Goal: Ask a question

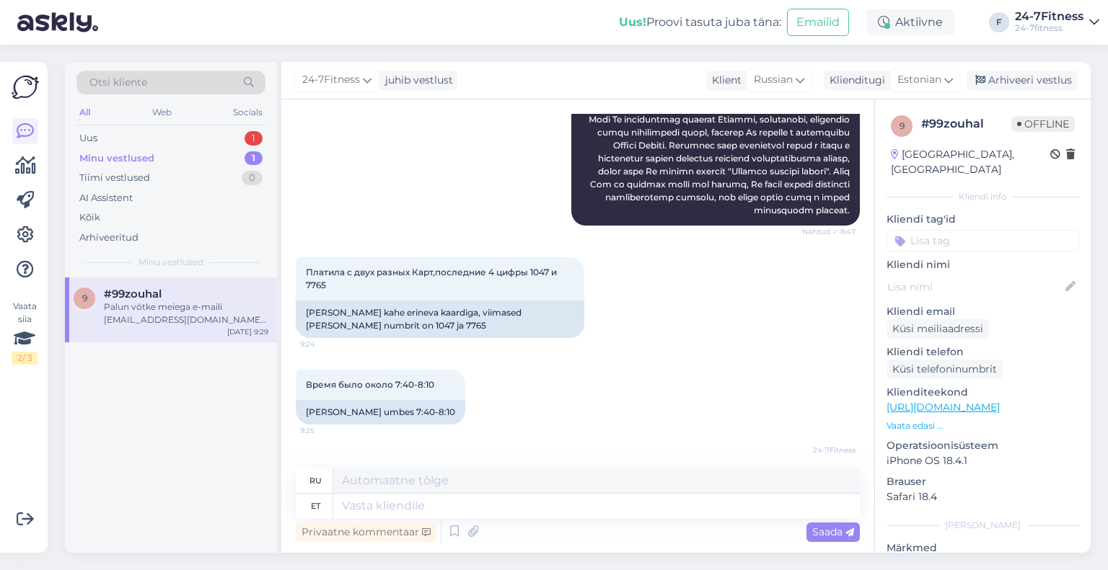
scroll to position [516, 0]
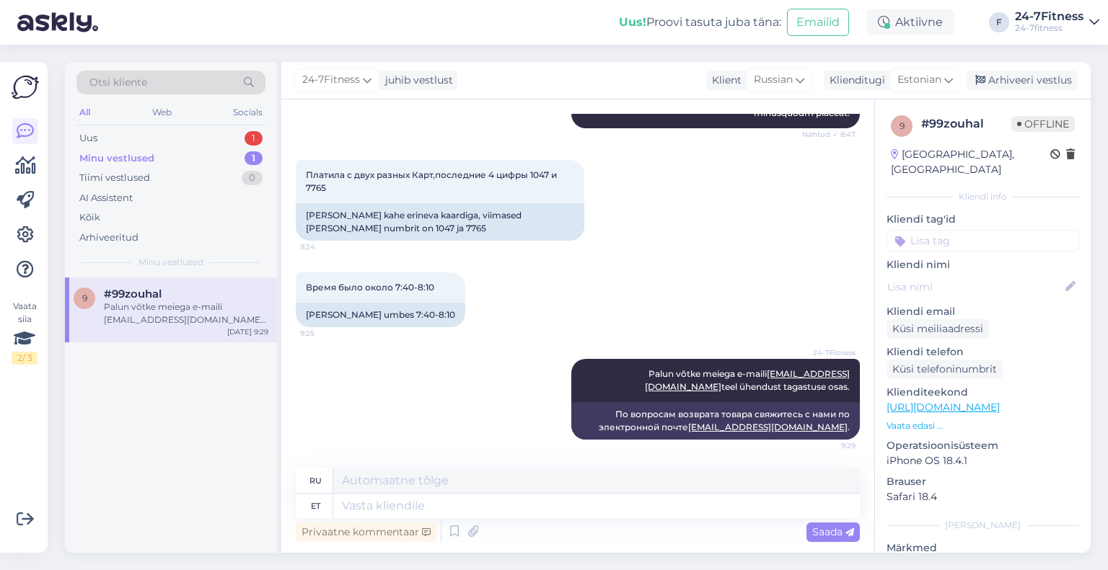
click at [138, 306] on div "Palun võtke meiega e-maili [EMAIL_ADDRESS][DOMAIN_NAME] teel ühendust tagastuse…" at bounding box center [186, 314] width 164 height 26
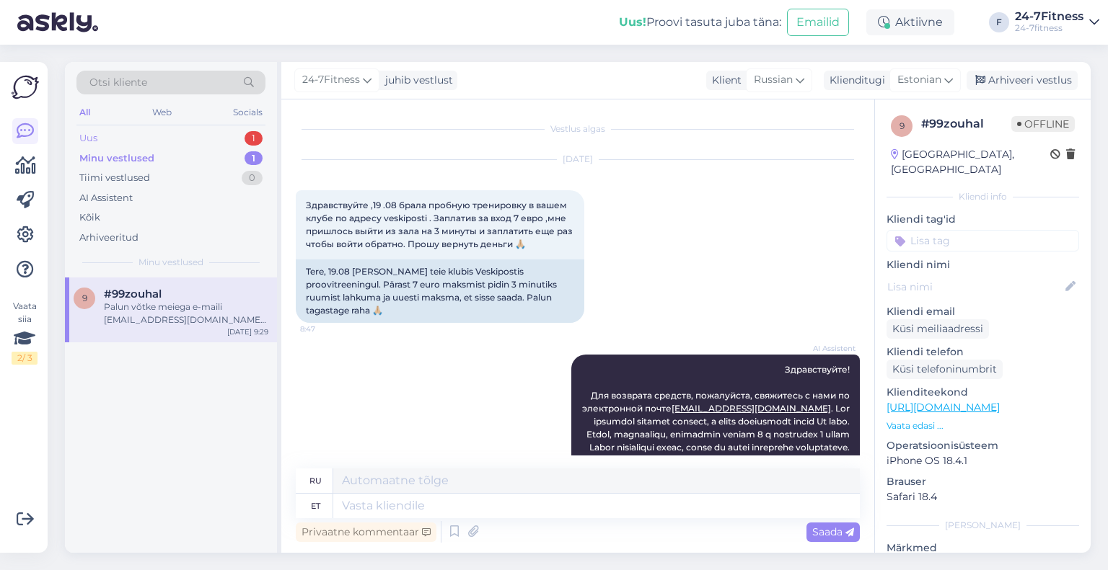
click at [123, 136] on div "Uus 1" at bounding box center [170, 138] width 189 height 20
click at [152, 301] on div "Tere! Kõik Teile saadetud e-arved on leitavad Teie internetipangas e-arvete sek…" at bounding box center [186, 314] width 164 height 26
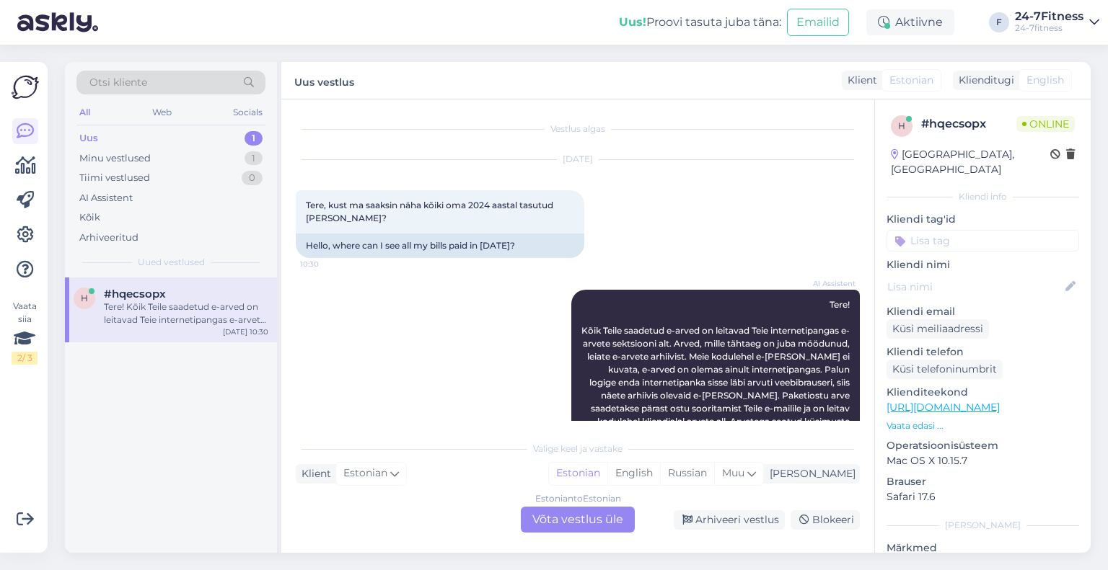
scroll to position [58, 0]
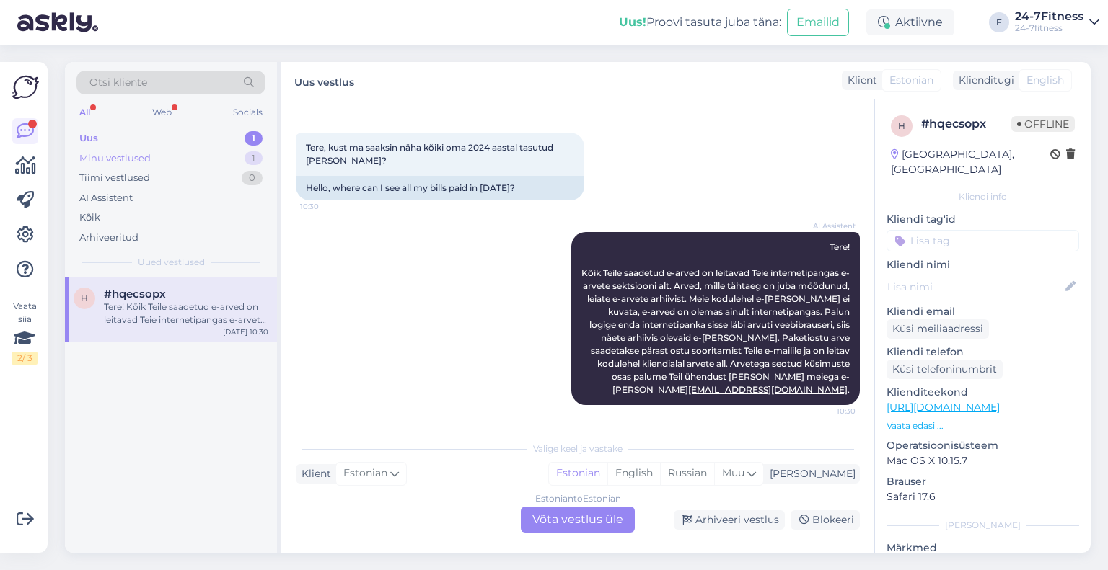
click at [133, 166] on div "Minu vestlused 1" at bounding box center [170, 159] width 189 height 20
click at [162, 299] on div "#99zouhal" at bounding box center [186, 294] width 164 height 13
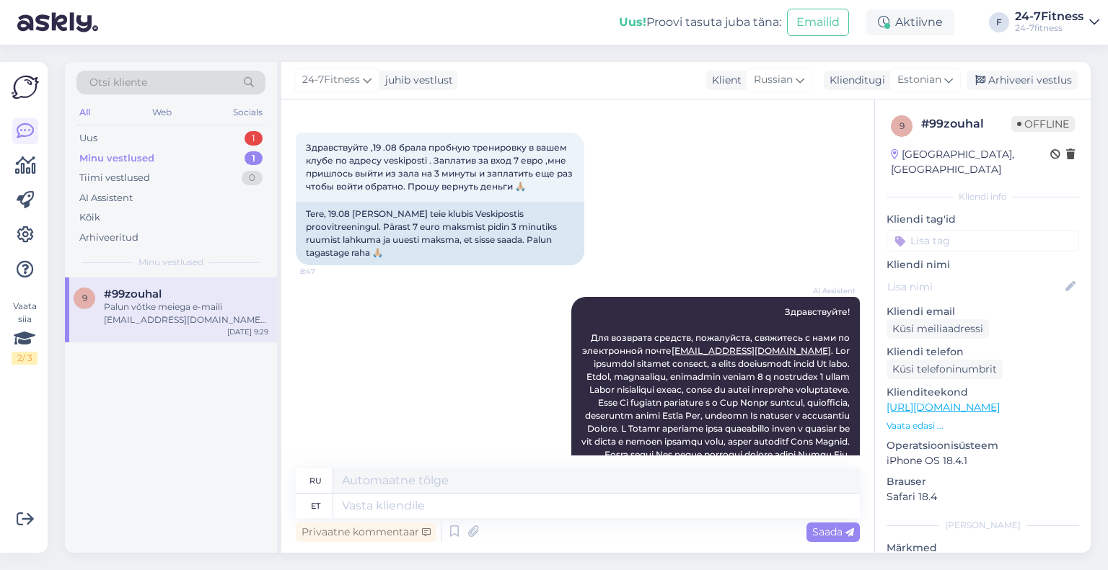
scroll to position [516, 0]
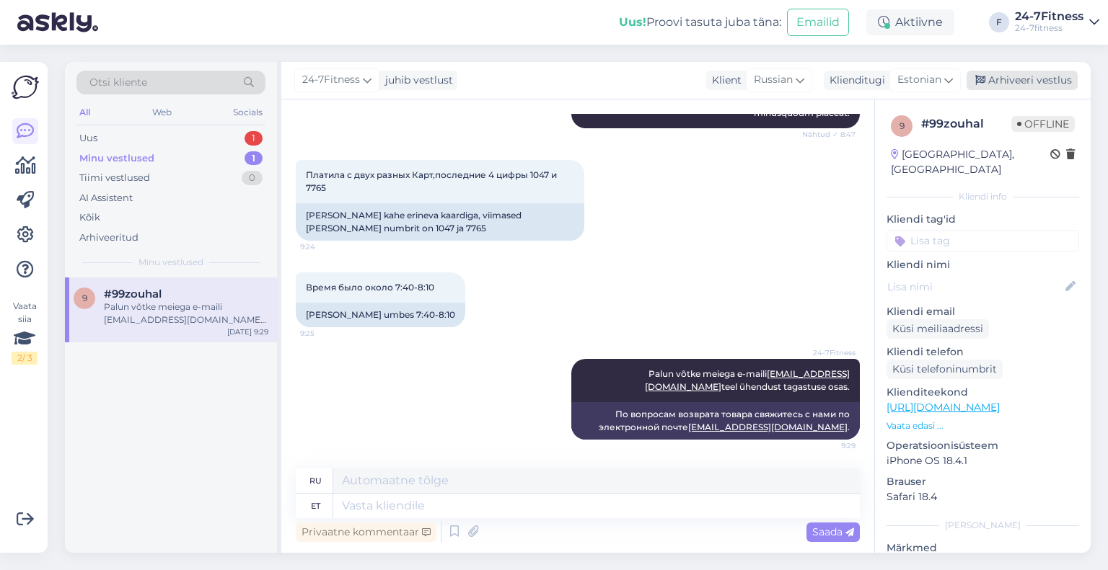
click at [1031, 77] on div "Arhiveeri vestlus" at bounding box center [1021, 80] width 111 height 19
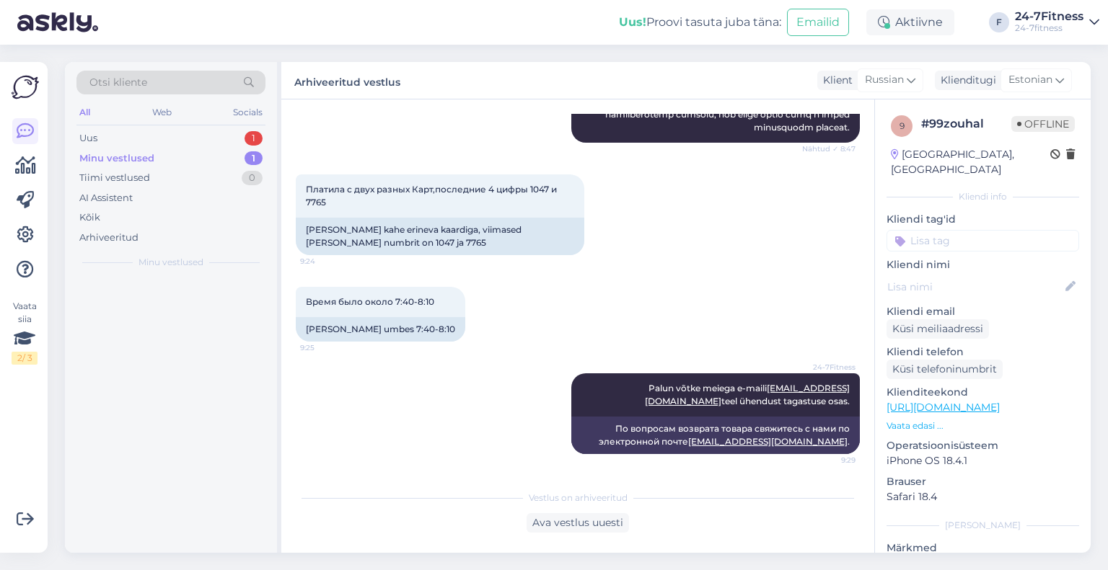
scroll to position [502, 0]
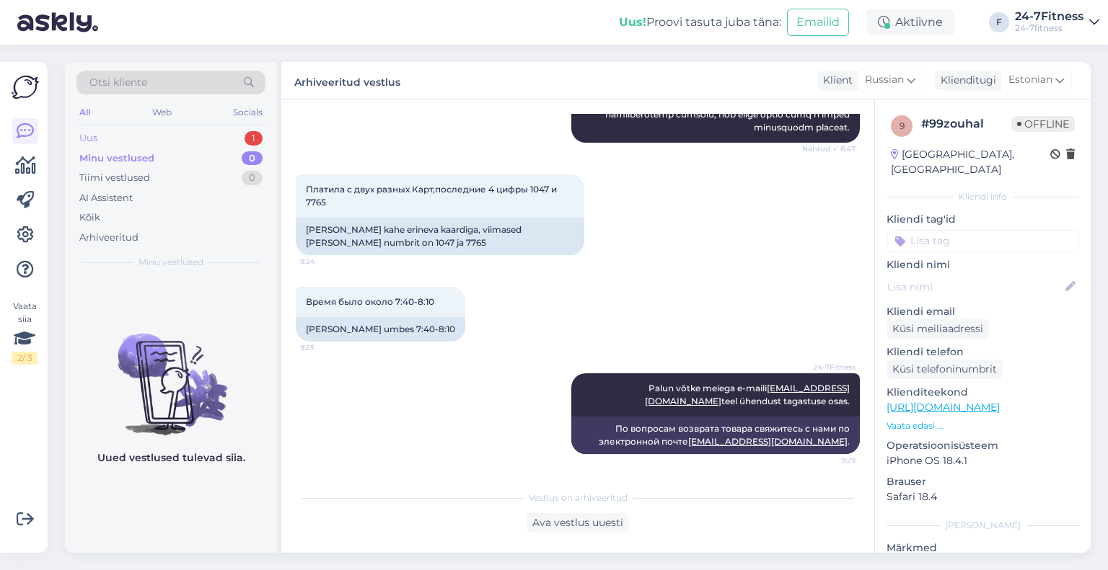
click at [131, 143] on div "Uus 1" at bounding box center [170, 138] width 189 height 20
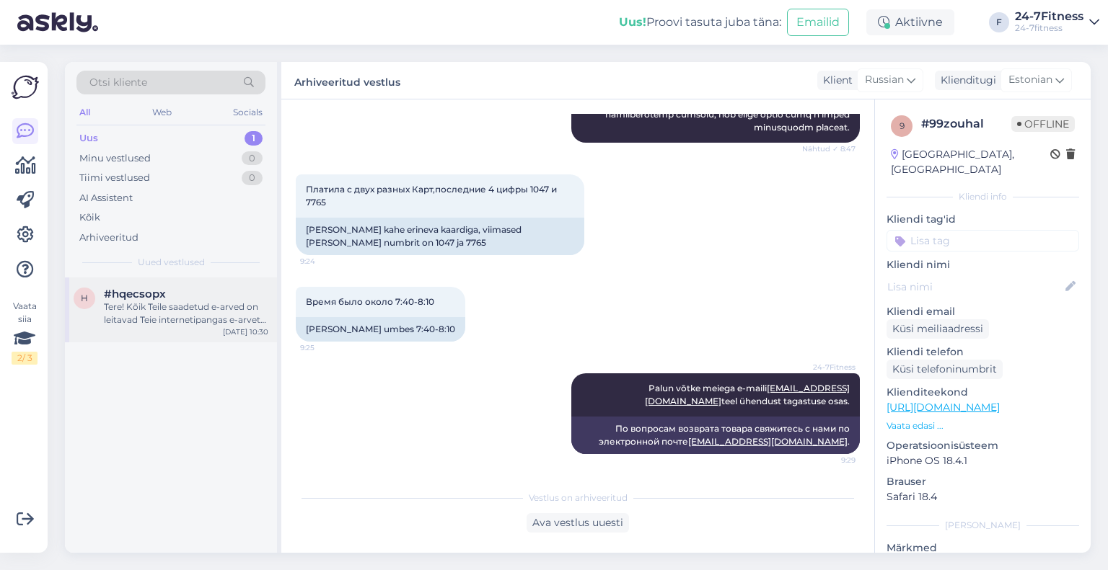
click at [153, 299] on span "#hqecsopx" at bounding box center [135, 294] width 62 height 13
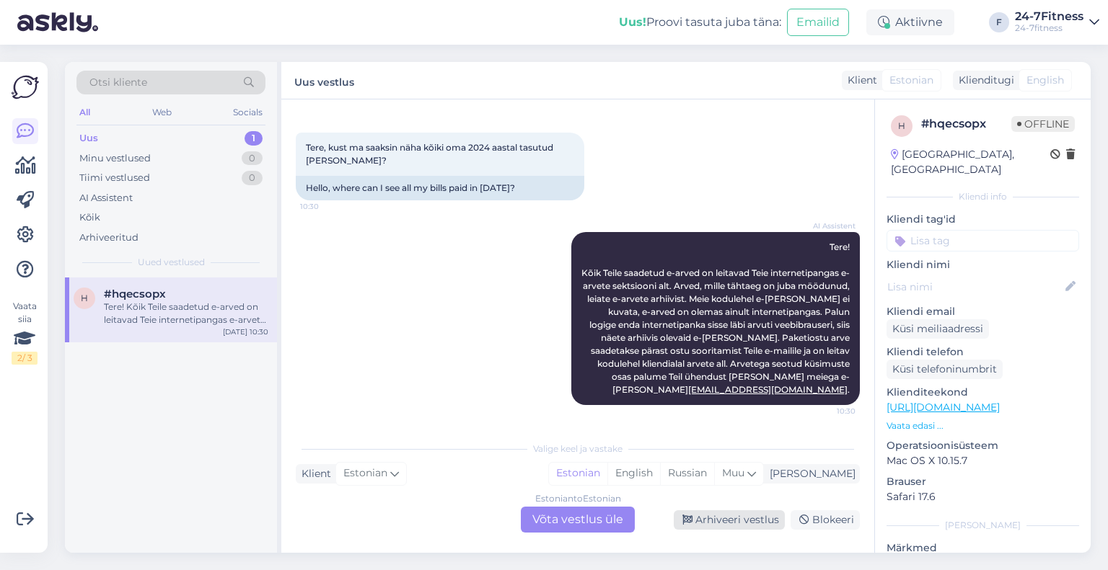
click at [751, 521] on div "Arhiveeri vestlus" at bounding box center [729, 520] width 111 height 19
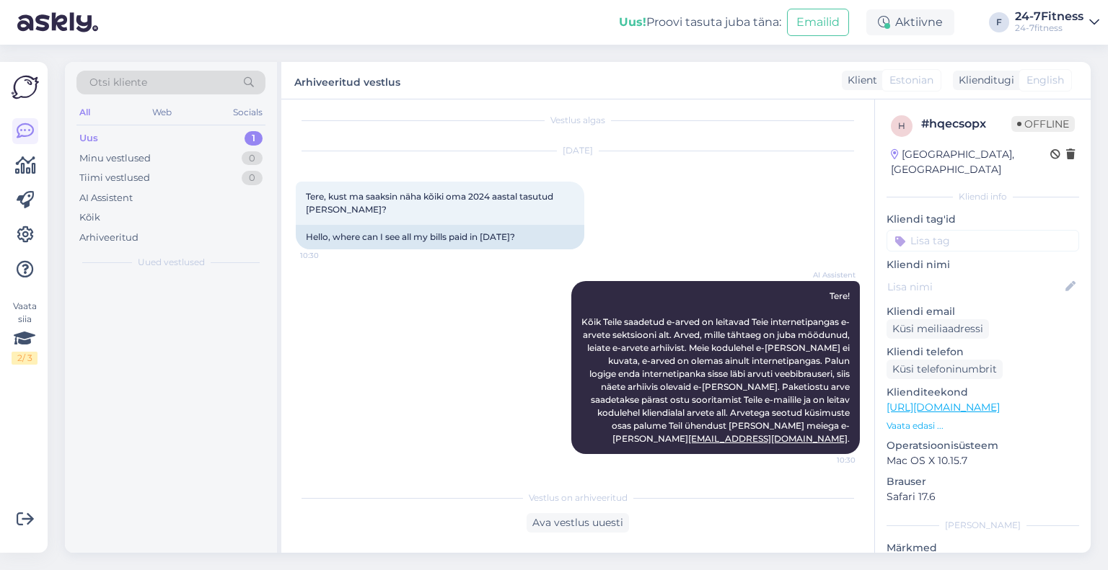
scroll to position [9, 0]
click at [124, 325] on div "При покупке годового пакета первый платеж включает плату за текущий месяц и сле…" at bounding box center [186, 314] width 164 height 26
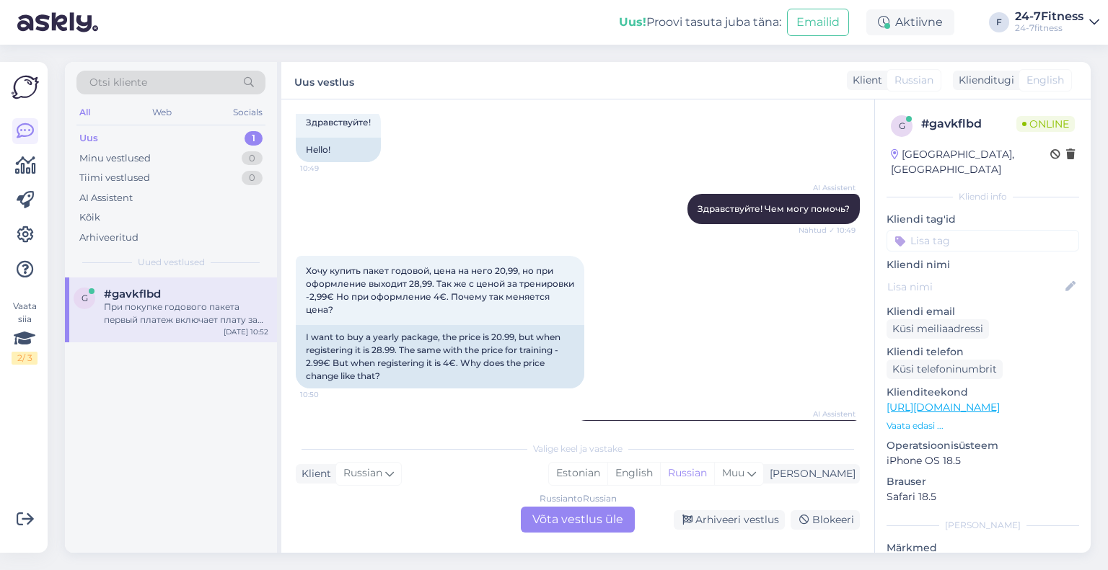
scroll to position [144, 0]
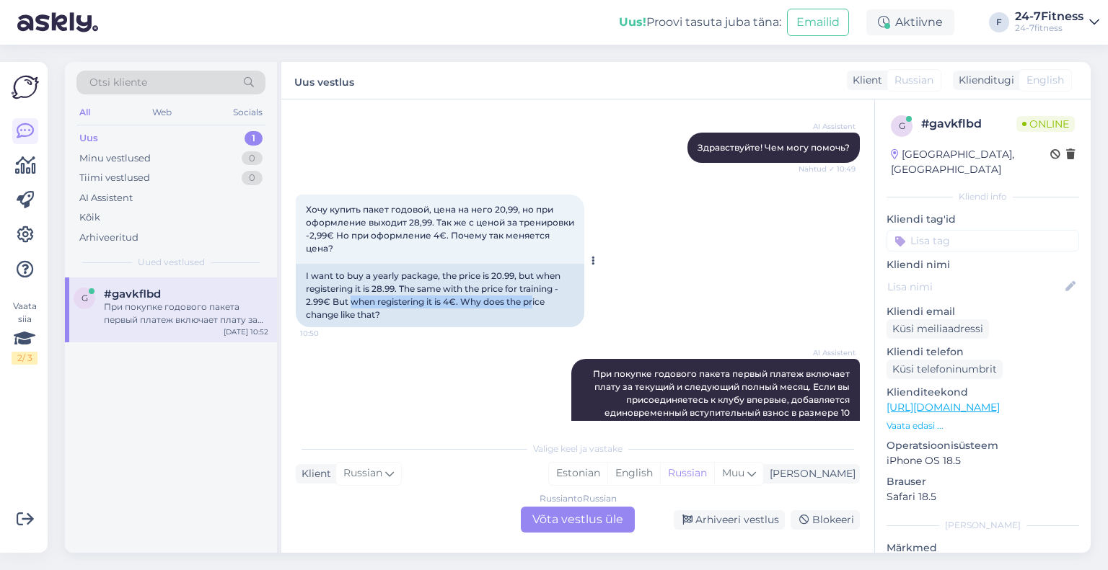
drag, startPoint x: 353, startPoint y: 302, endPoint x: 535, endPoint y: 305, distance: 181.8
click at [535, 305] on div "I want to buy a yearly package, the price is 20.99, but when registering it is …" at bounding box center [440, 295] width 288 height 63
click at [352, 301] on div "I want to buy a yearly package, the price is 20.99, but when registering it is …" at bounding box center [440, 295] width 288 height 63
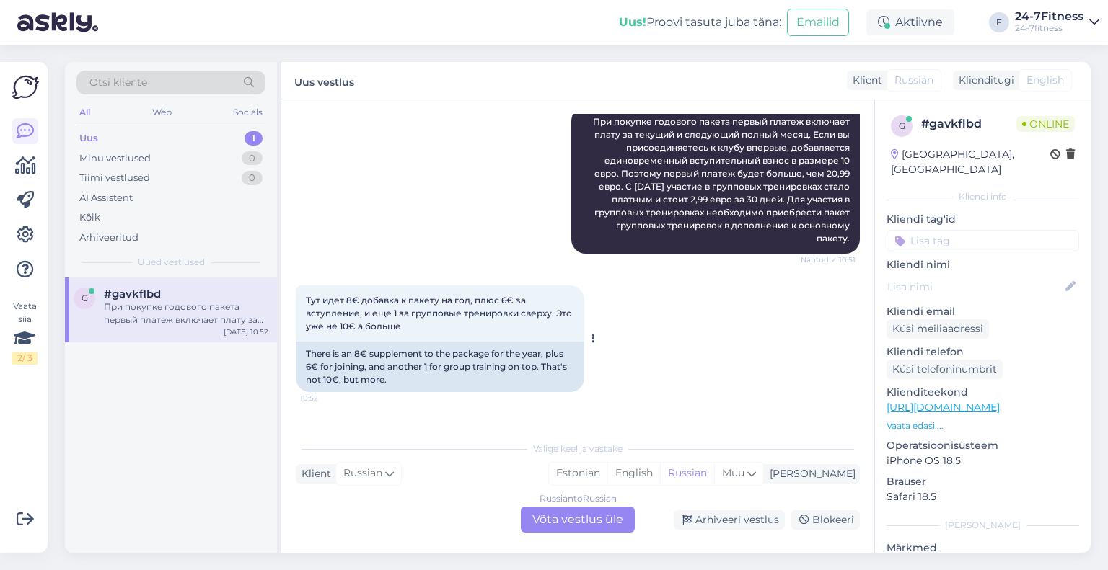
scroll to position [433, 0]
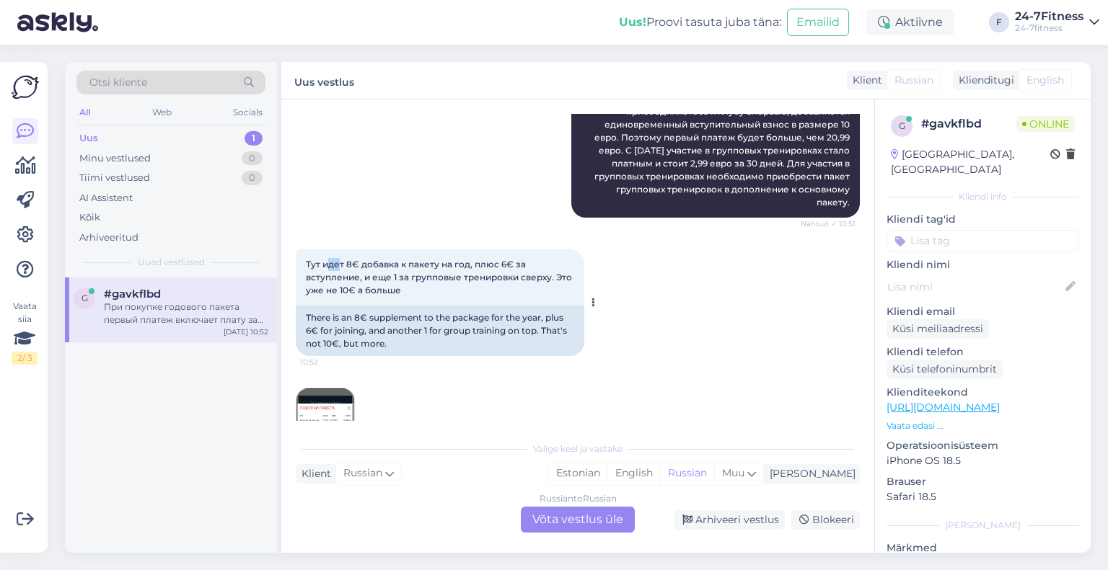
drag, startPoint x: 327, startPoint y: 267, endPoint x: 341, endPoint y: 270, distance: 14.7
click at [341, 270] on span "Тут идет 8€ добавка к пакету на год, плюс 6€ за вступление, и еще 1 за групповы…" at bounding box center [440, 277] width 268 height 37
click at [358, 335] on div "There is an 8€ supplement to the package for the year, plus 6€ for joining, and…" at bounding box center [440, 331] width 288 height 50
drag, startPoint x: 353, startPoint y: 335, endPoint x: 346, endPoint y: 325, distance: 12.0
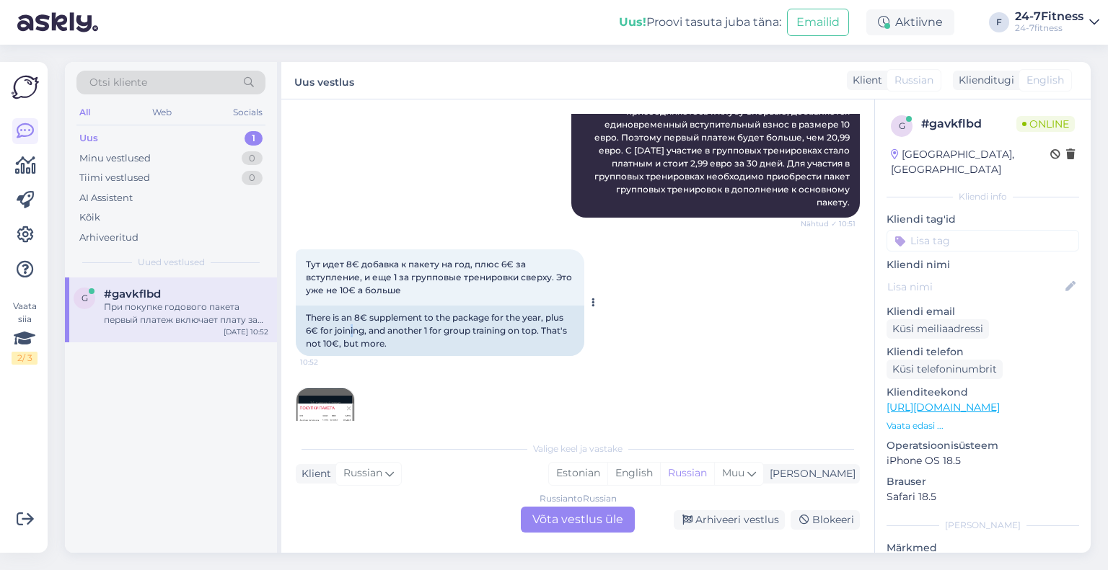
click at [348, 330] on div "There is an 8€ supplement to the package for the year, plus 6€ for joining, and…" at bounding box center [440, 331] width 288 height 50
click at [339, 322] on div "There is an 8€ supplement to the package for the year, plus 6€ for joining, and…" at bounding box center [440, 331] width 288 height 50
drag, startPoint x: 332, startPoint y: 319, endPoint x: 338, endPoint y: 327, distance: 9.8
click at [338, 326] on div "There is an 8€ supplement to the package for the year, plus 6€ for joining, and…" at bounding box center [440, 331] width 288 height 50
click at [338, 327] on div "There is an 8€ supplement to the package for the year, plus 6€ for joining, and…" at bounding box center [440, 331] width 288 height 50
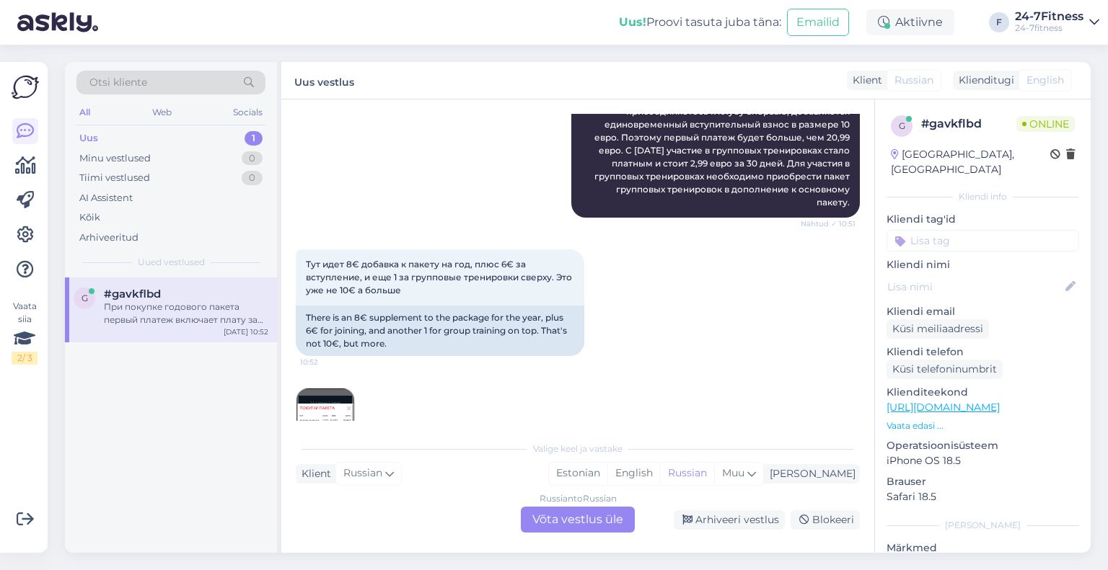
scroll to position [505, 0]
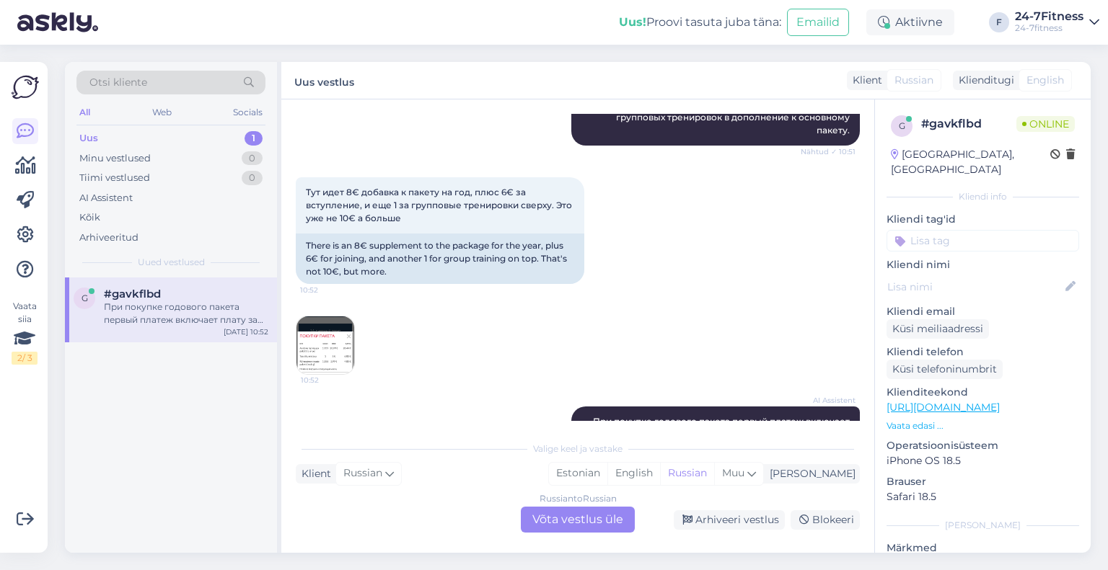
click at [335, 364] on img at bounding box center [325, 346] width 58 height 58
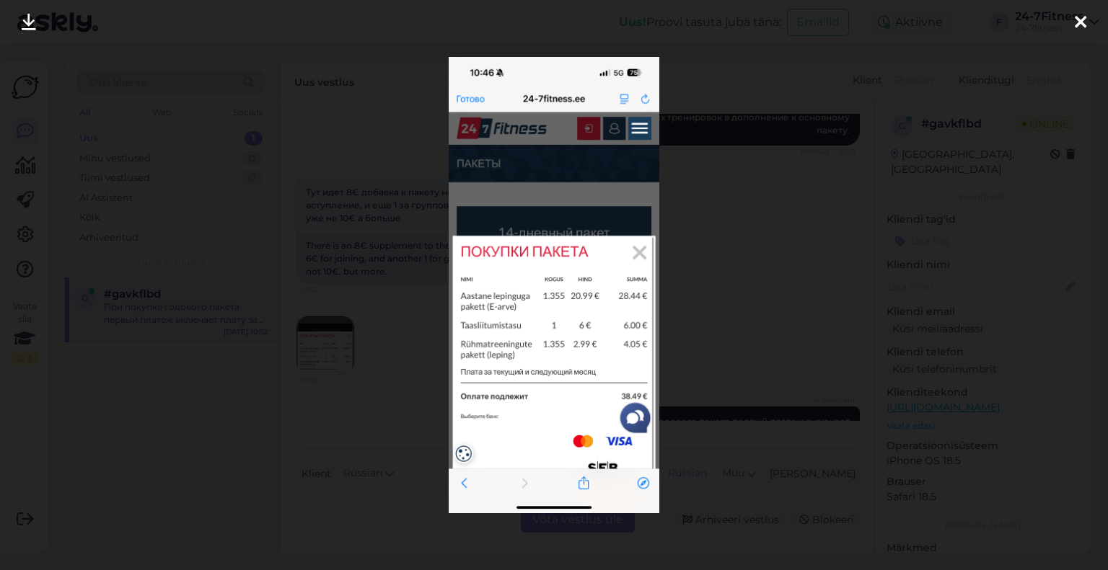
click at [404, 316] on div at bounding box center [554, 285] width 1108 height 570
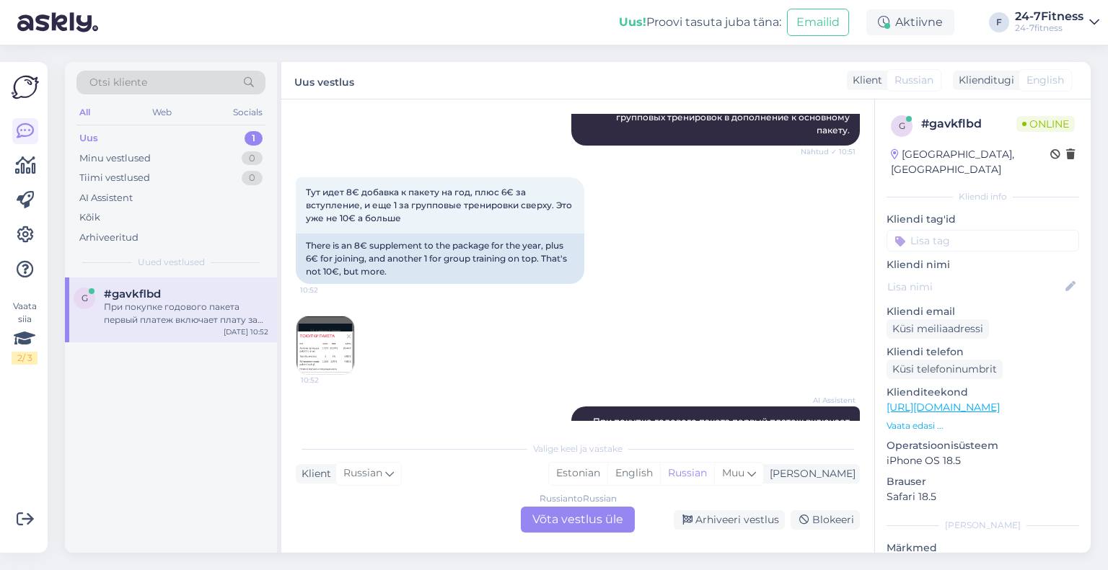
scroll to position [640, 0]
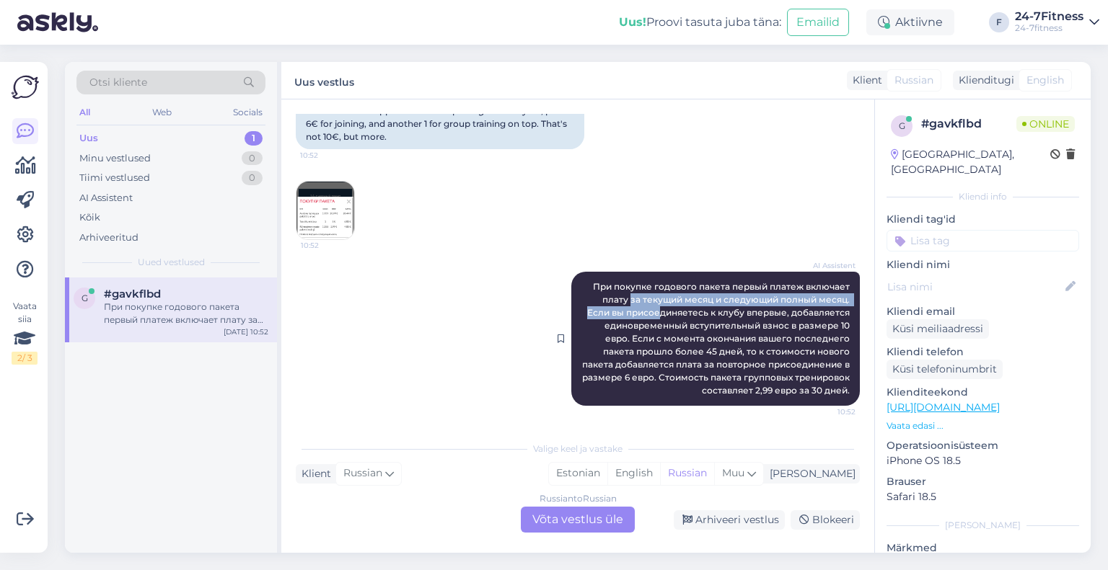
drag, startPoint x: 642, startPoint y: 311, endPoint x: 655, endPoint y: 317, distance: 14.2
click at [655, 317] on span "При покупке годового пакета первый платеж включает плату за текущий месяц и сле…" at bounding box center [717, 338] width 270 height 115
drag, startPoint x: 707, startPoint y: 377, endPoint x: 778, endPoint y: 380, distance: 71.5
click at [772, 380] on span "При покупке годового пакета первый платеж включает плату за текущий месяц и сле…" at bounding box center [717, 338] width 270 height 115
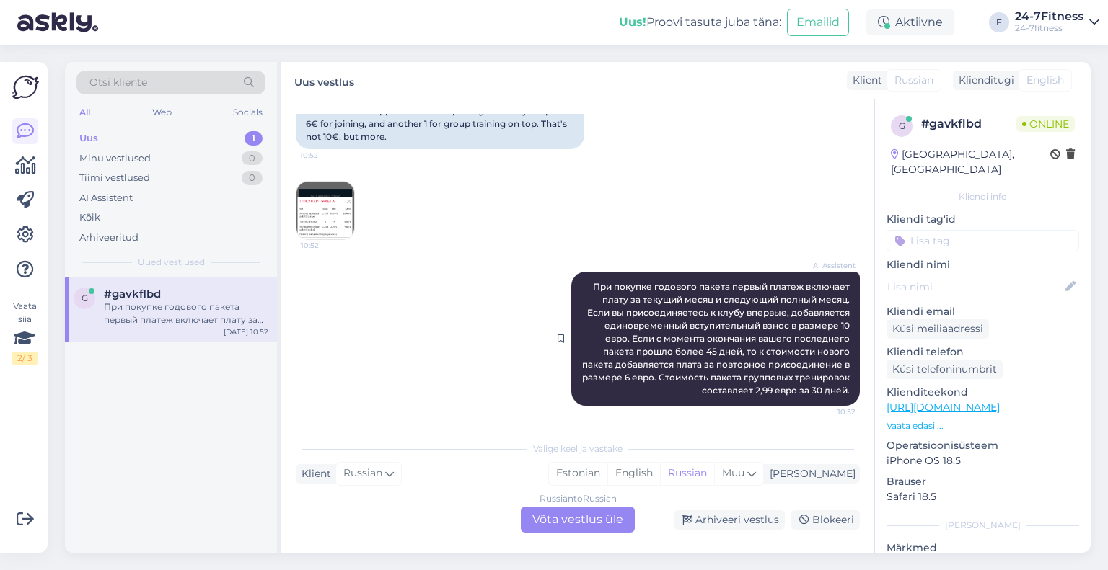
click at [780, 380] on span "При покупке годового пакета первый платеж включает плату за текущий месяц и сле…" at bounding box center [717, 338] width 270 height 115
drag, startPoint x: 788, startPoint y: 384, endPoint x: 780, endPoint y: 375, distance: 11.8
click at [785, 383] on div "AI Assistent При покупке годового пакета первый платеж включает плату за текущи…" at bounding box center [715, 339] width 288 height 134
click at [780, 375] on span "При покупке годового пакета первый платеж включает плату за текущий месяц и сле…" at bounding box center [717, 338] width 270 height 115
drag, startPoint x: 635, startPoint y: 343, endPoint x: 767, endPoint y: 356, distance: 133.3
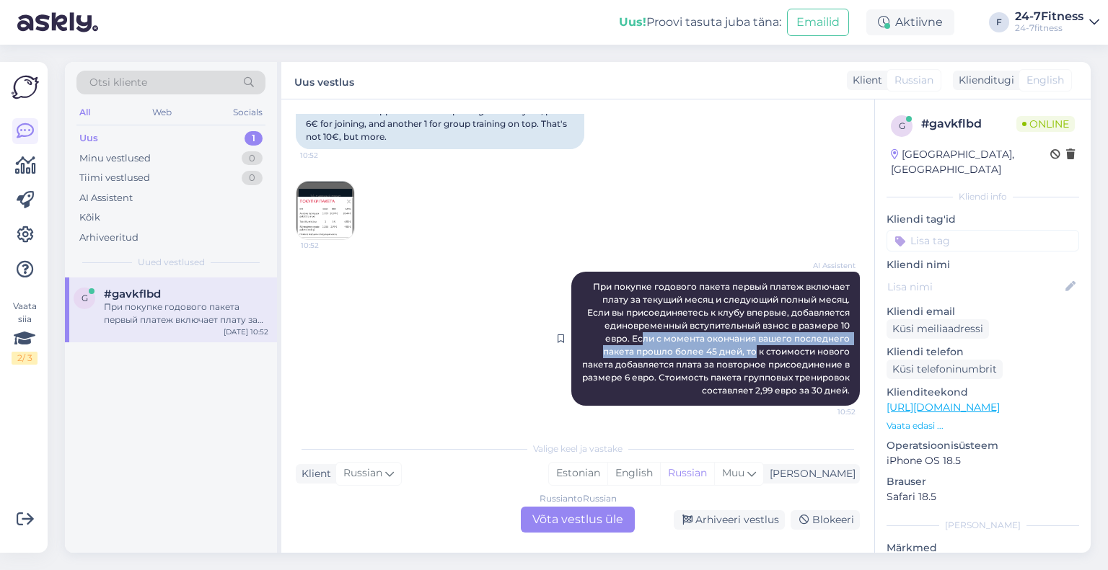
click at [758, 354] on span "При покупке годового пакета первый платеж включает плату за текущий месяц и сле…" at bounding box center [717, 338] width 270 height 115
click at [767, 356] on span "При покупке годового пакета первый платеж включает плату за текущий месяц и сле…" at bounding box center [717, 338] width 270 height 115
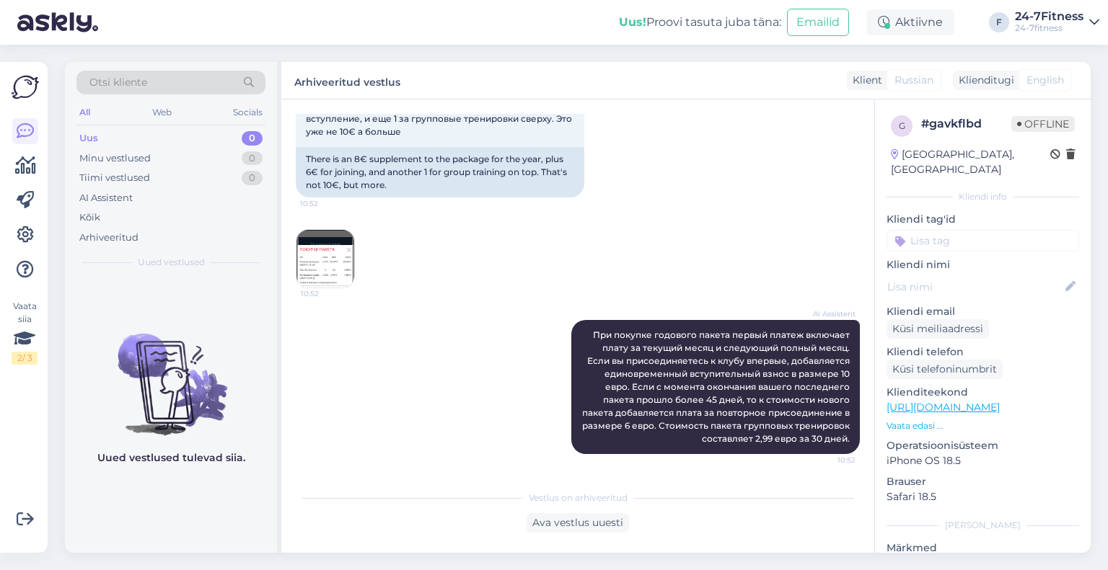
scroll to position [591, 0]
